Goal: Find specific page/section: Find specific page/section

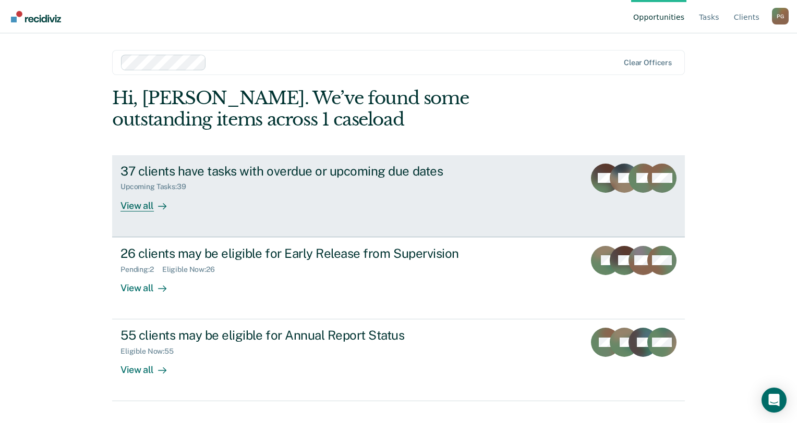
click at [470, 214] on link "37 clients have tasks with overdue or upcoming due dates Upcoming Tasks : 39 Vi…" at bounding box center [398, 196] width 572 height 82
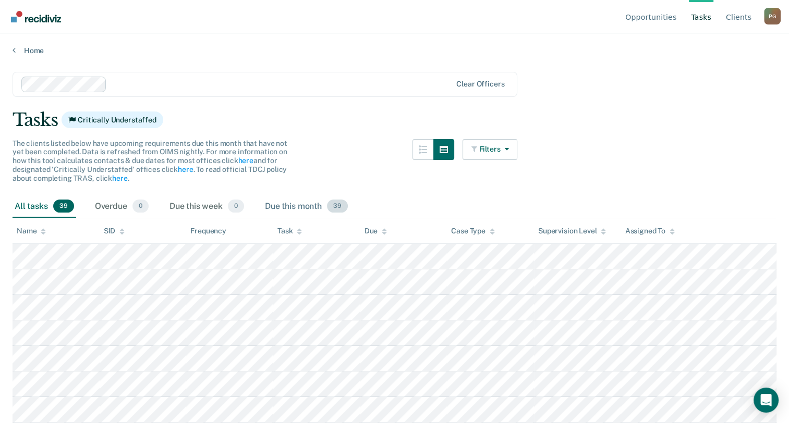
click at [343, 206] on span "39" at bounding box center [337, 207] width 21 height 14
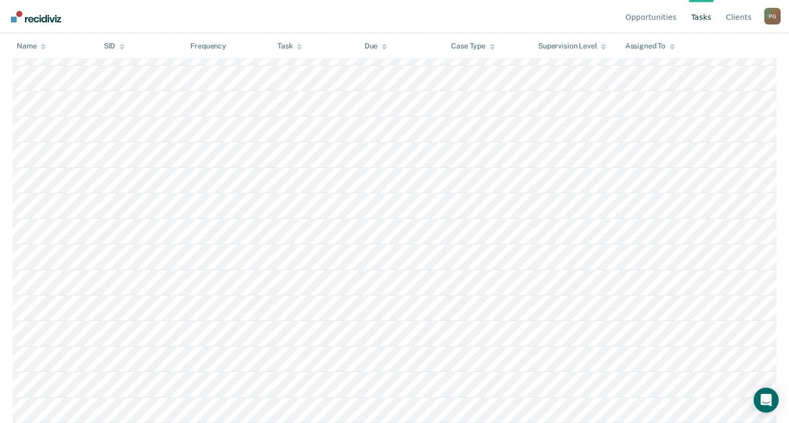
scroll to position [1007, 0]
